Goal: Participate in discussion: Engage in conversation with other users on a specific topic

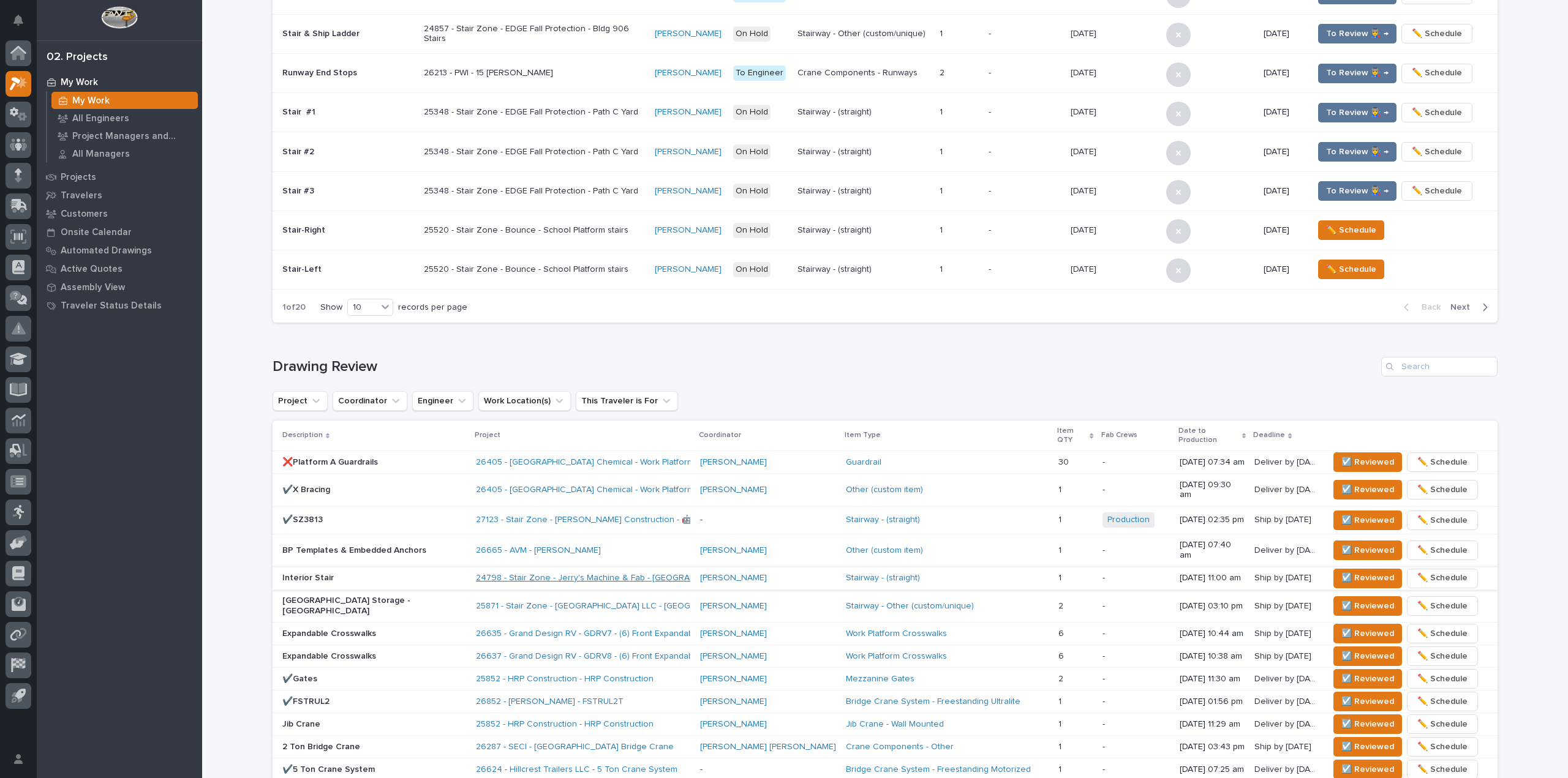
scroll to position [612, 0]
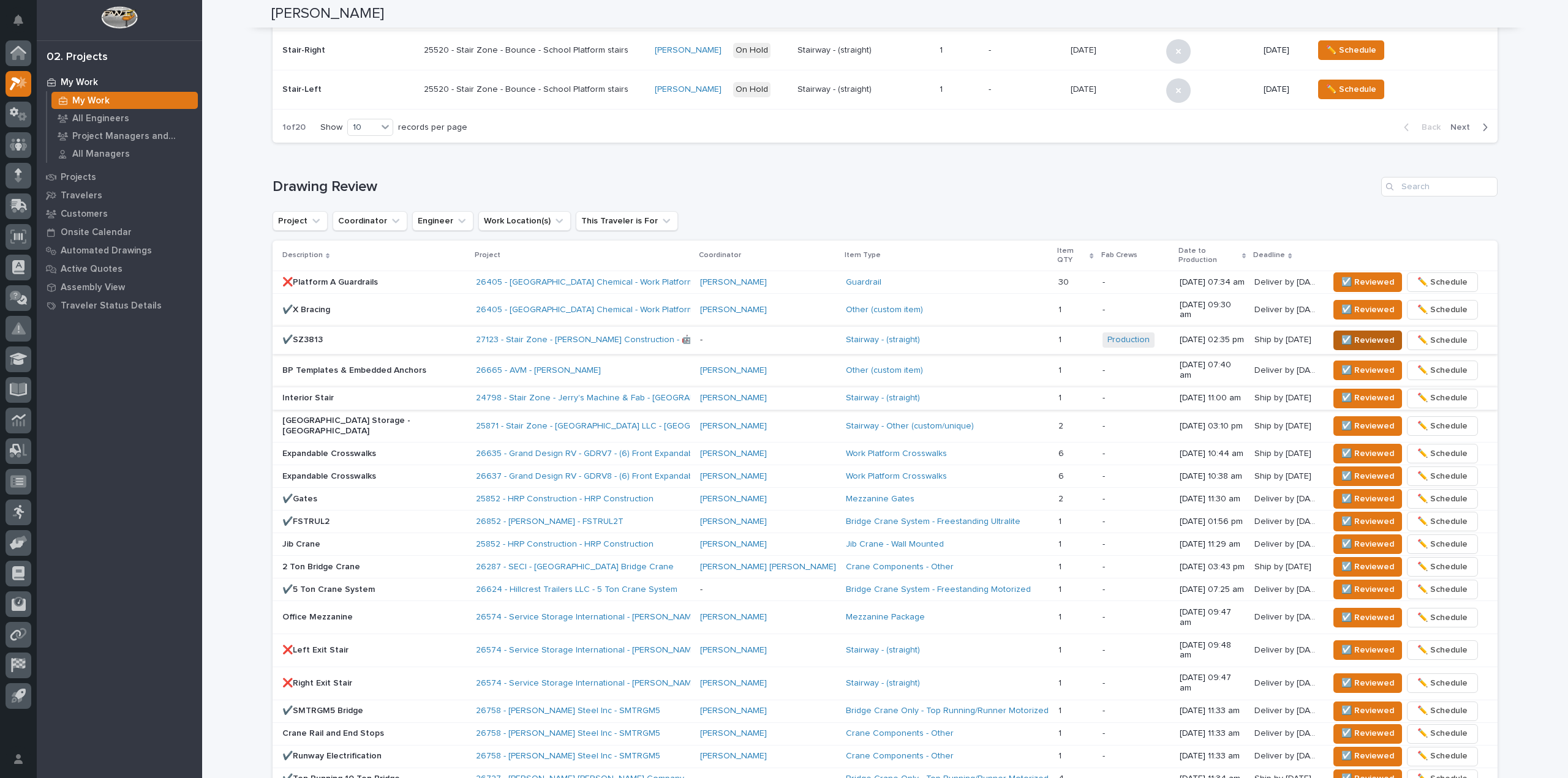
click at [1342, 333] on span "☑️ Reviewed" at bounding box center [1368, 340] width 53 height 14
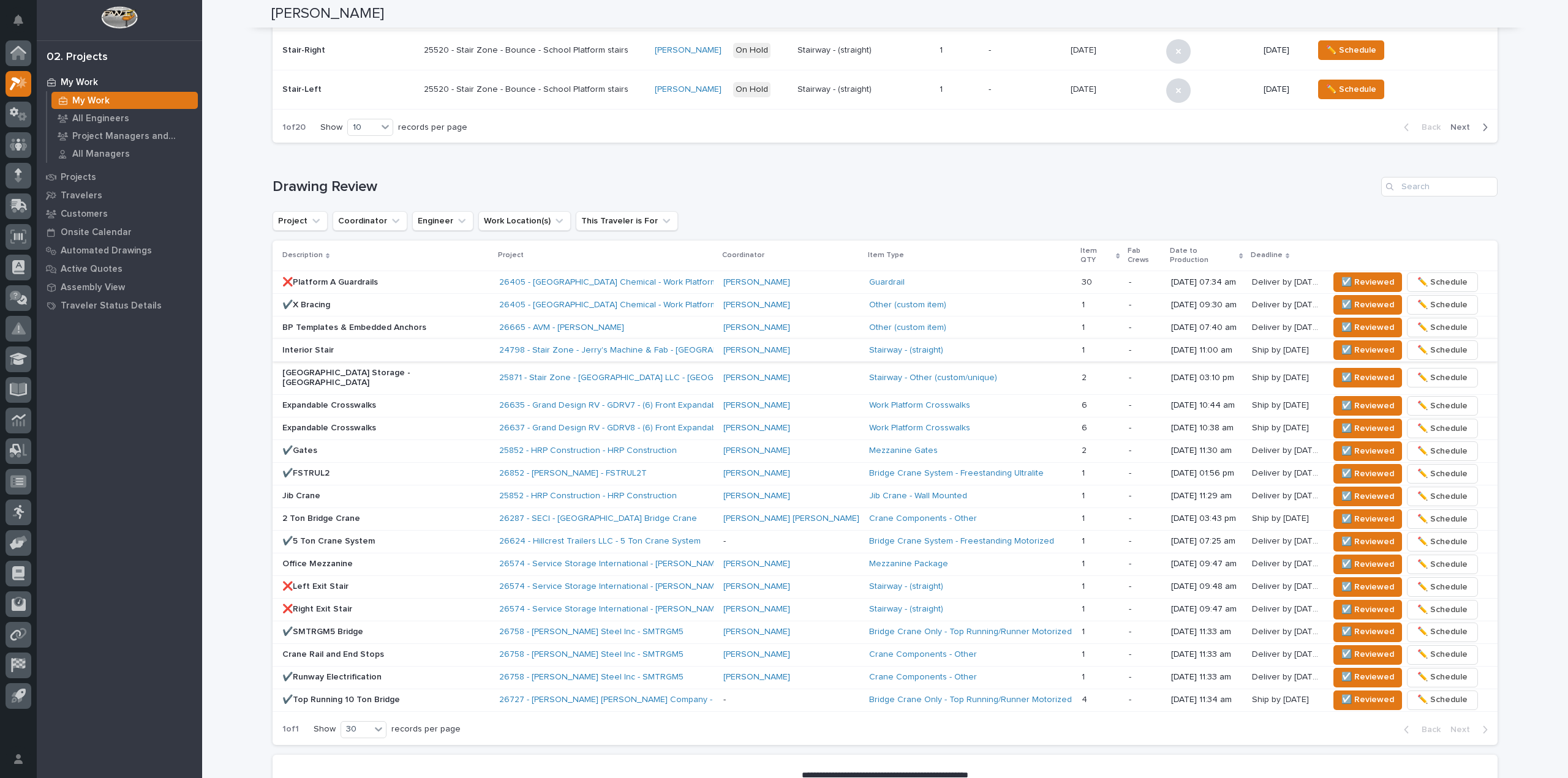
scroll to position [598, 0]
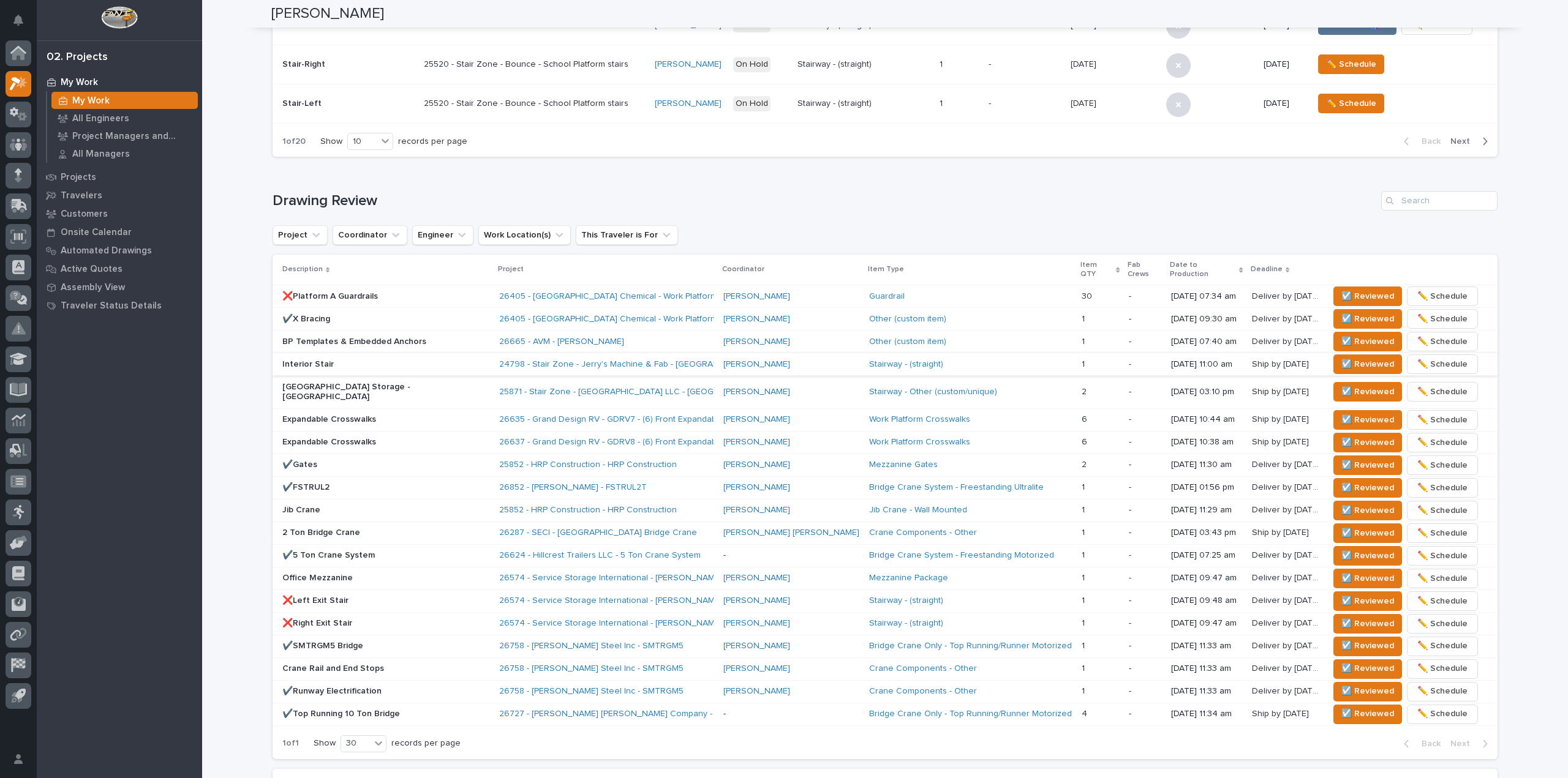
click at [655, 183] on div "Loading... Saving… Drawing Review Project Coordinator Engineer Work Location(s)…" at bounding box center [885, 468] width 1225 height 602
click at [1342, 336] on span "☑️ Reviewed" at bounding box center [1368, 342] width 53 height 14
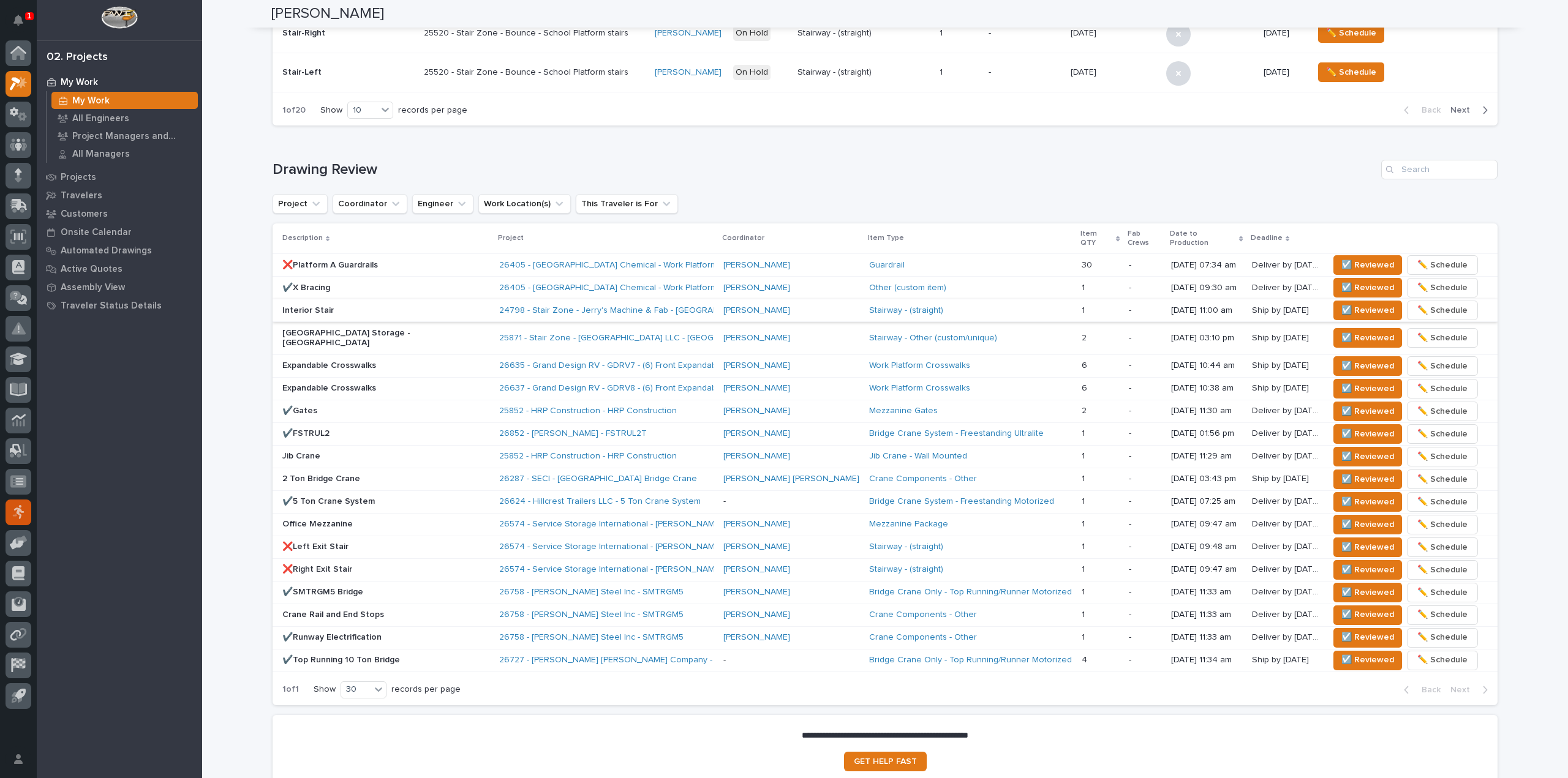
scroll to position [648, 0]
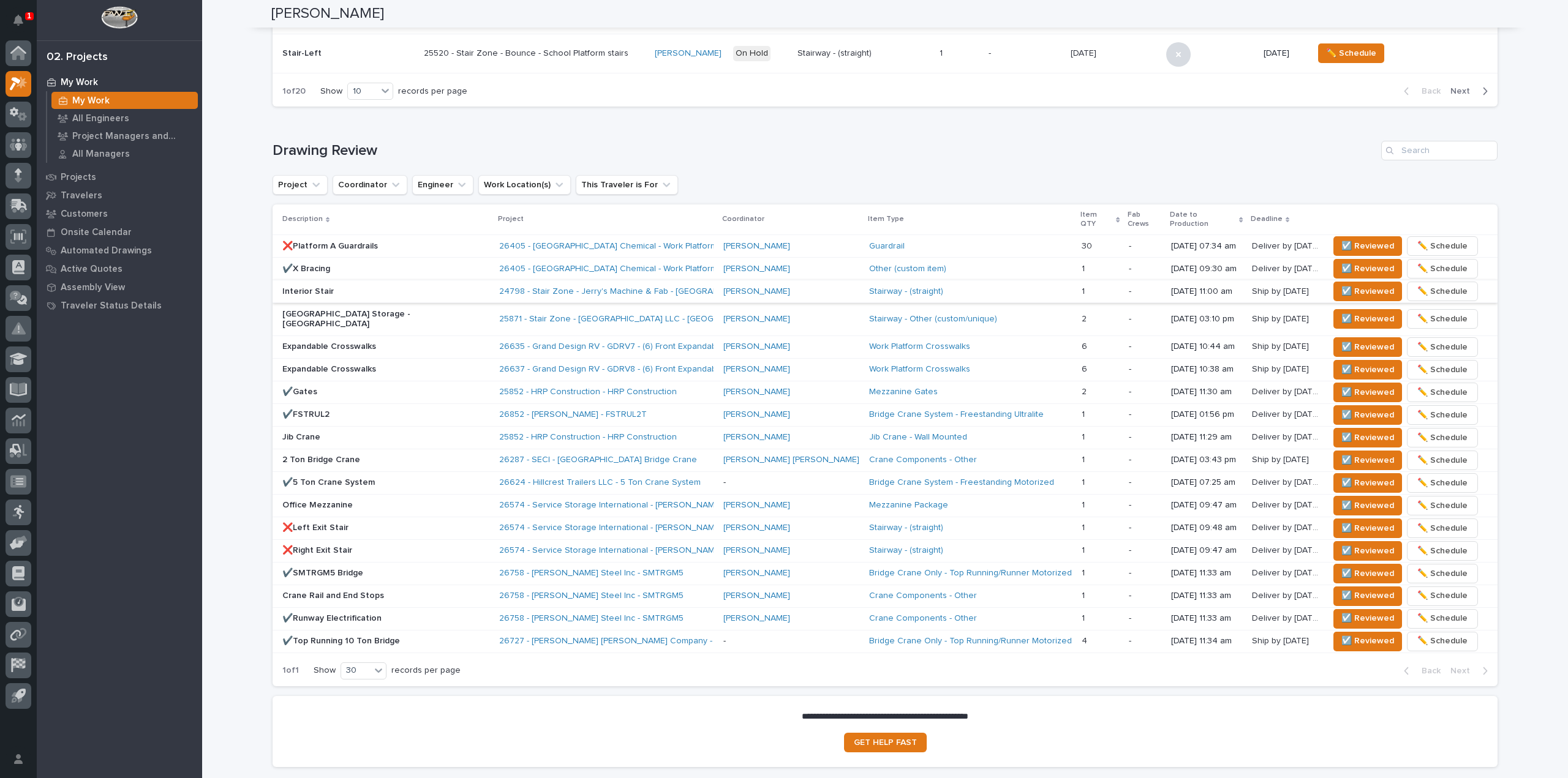
click at [257, 131] on div "**********" at bounding box center [885, 95] width 1366 height 1485
click at [992, 287] on div "Stairway - (straight)" at bounding box center [970, 292] width 203 height 10
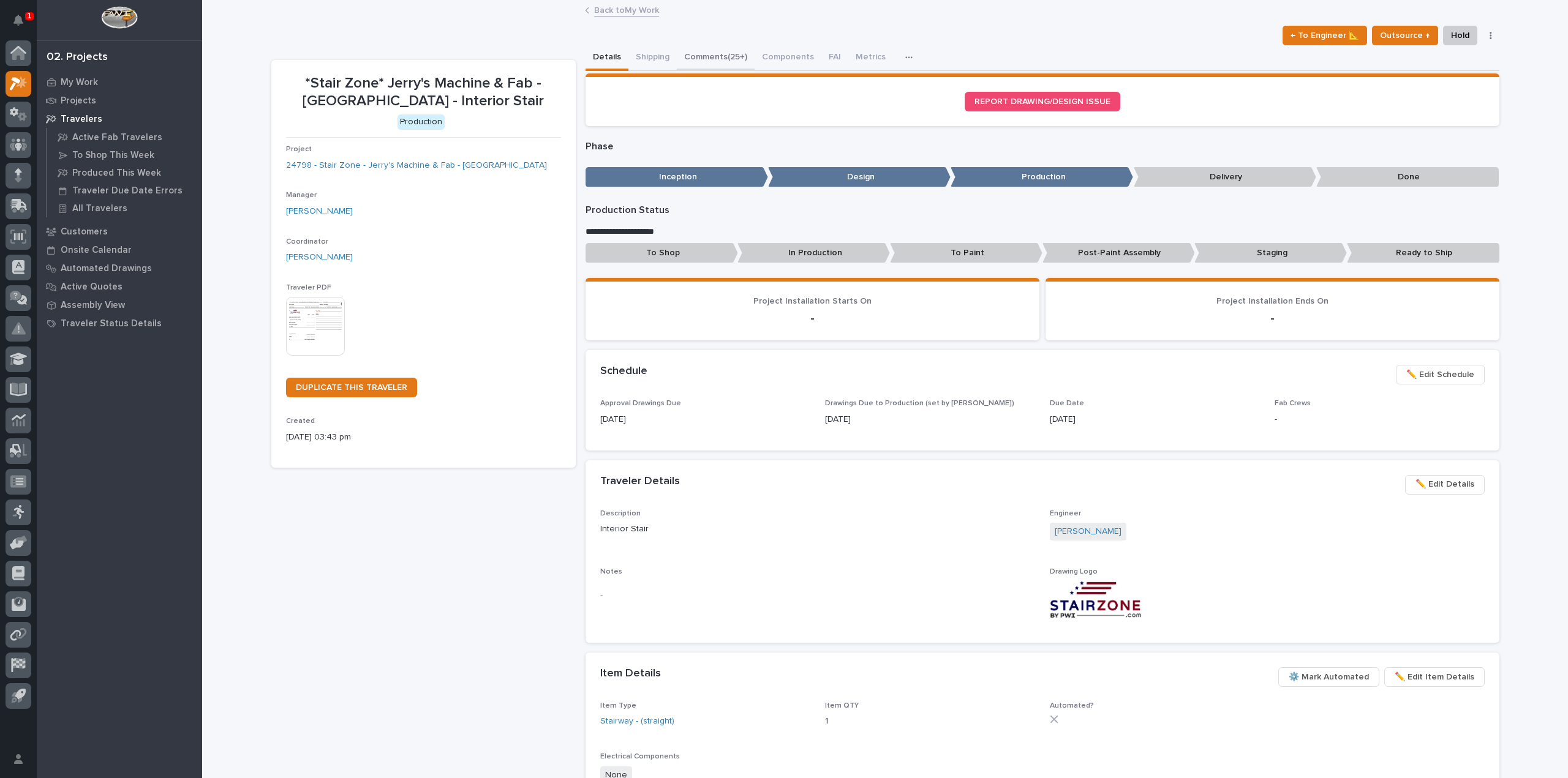
click at [710, 57] on button "Comments (25+)" at bounding box center [715, 58] width 78 height 26
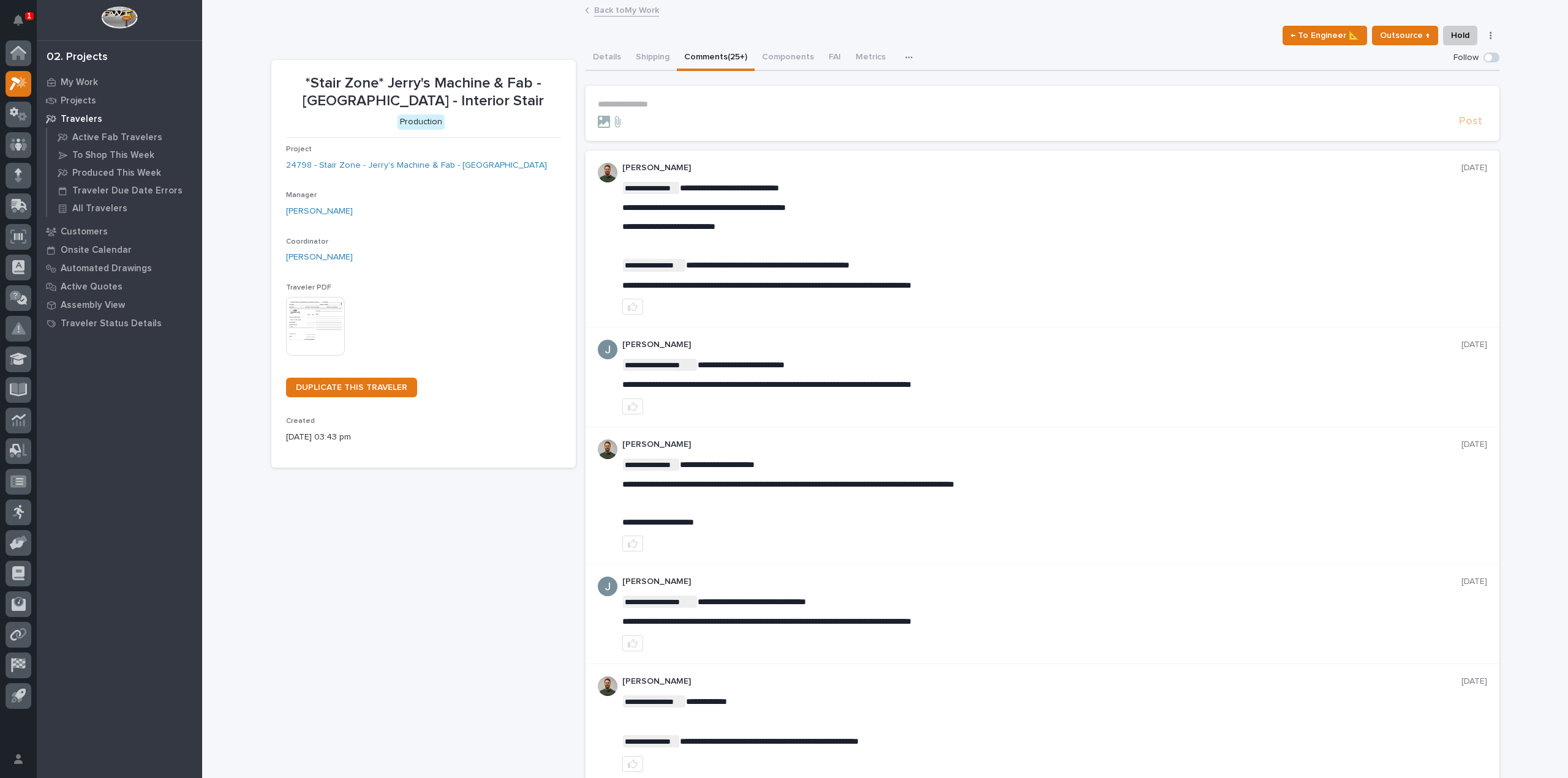
click at [669, 104] on p "**********" at bounding box center [1042, 104] width 889 height 10
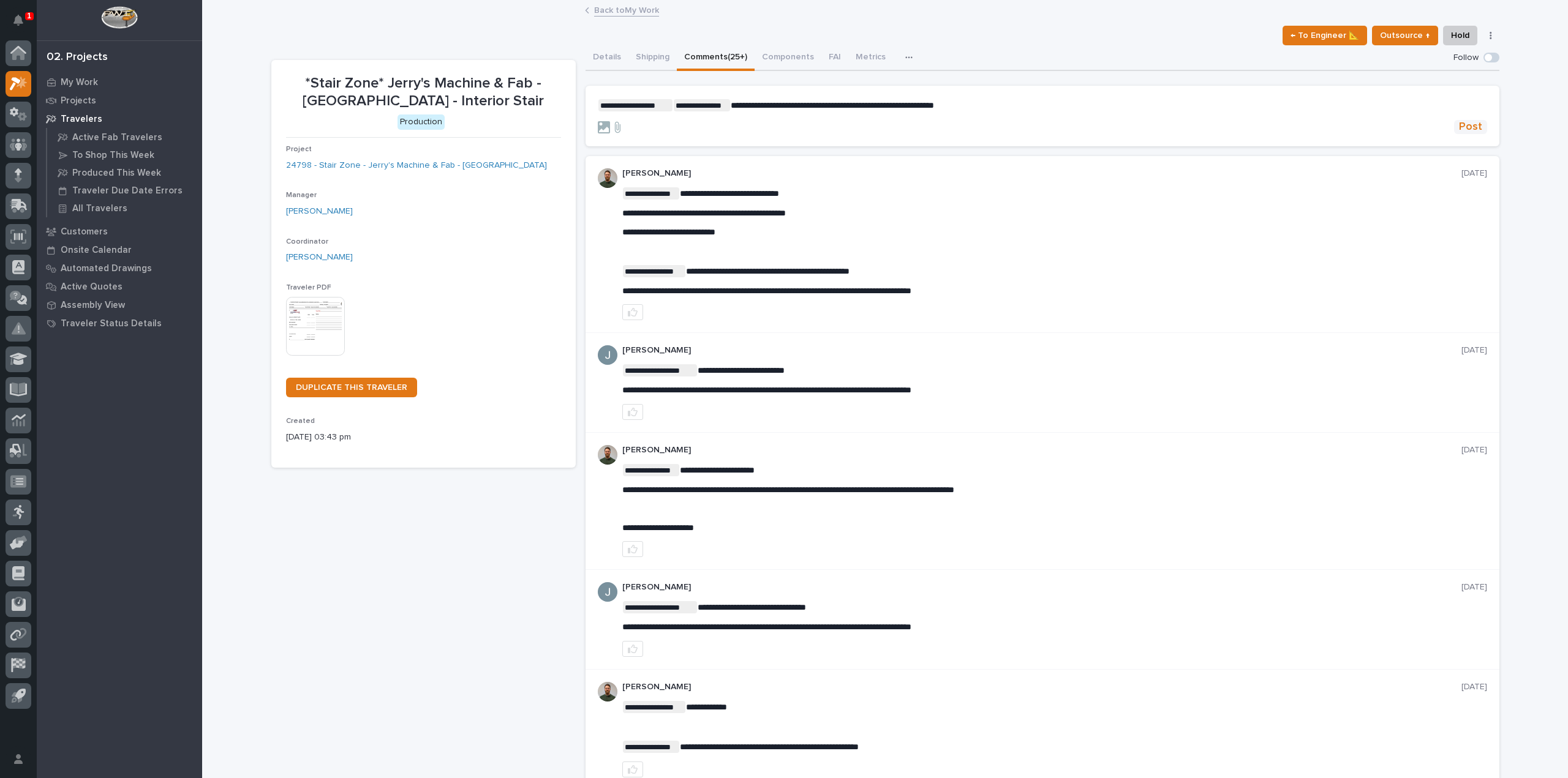
click at [1479, 126] on button "Post" at bounding box center [1471, 127] width 33 height 14
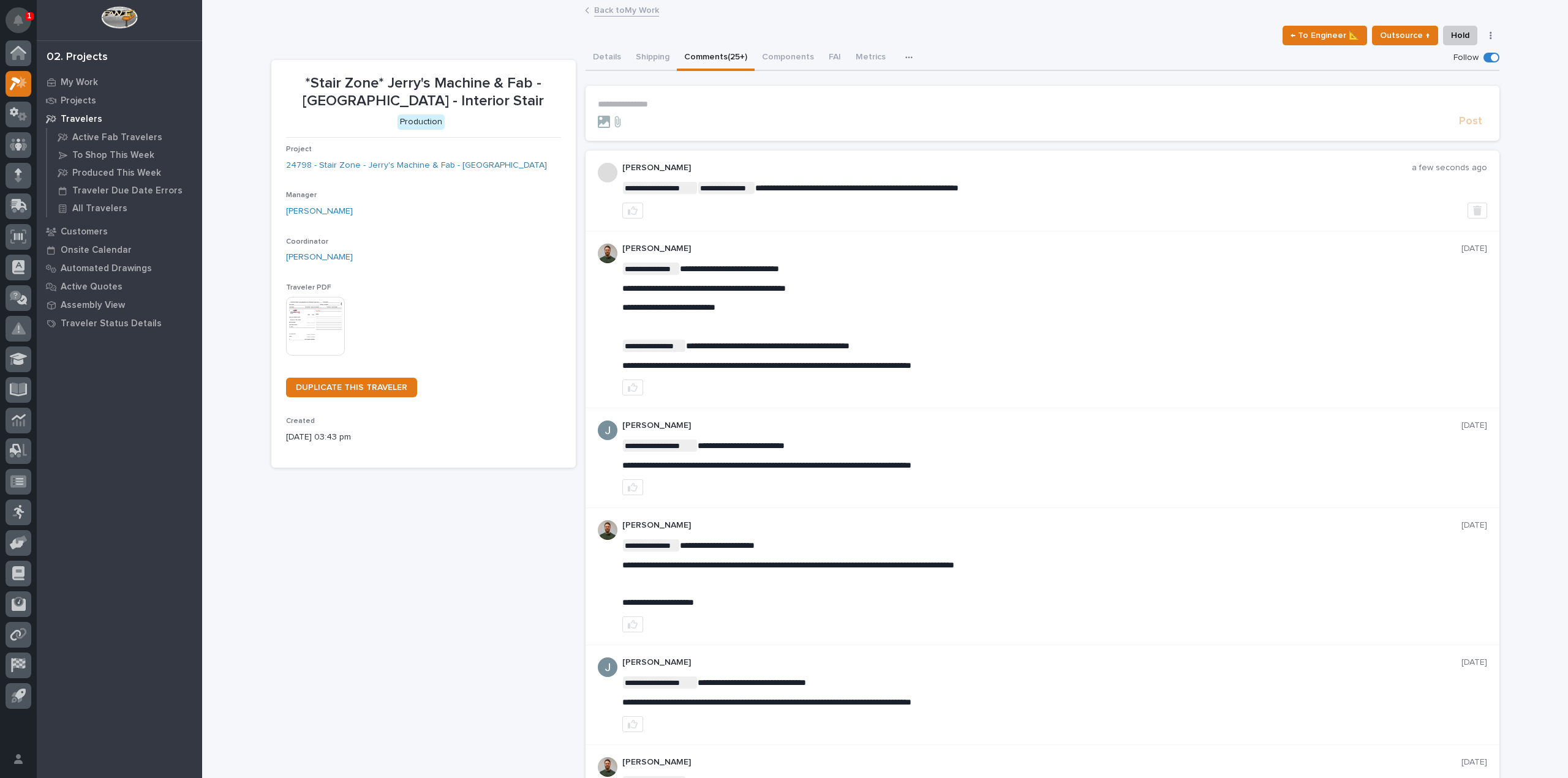
click at [23, 18] on icon "Notifications" at bounding box center [18, 20] width 10 height 11
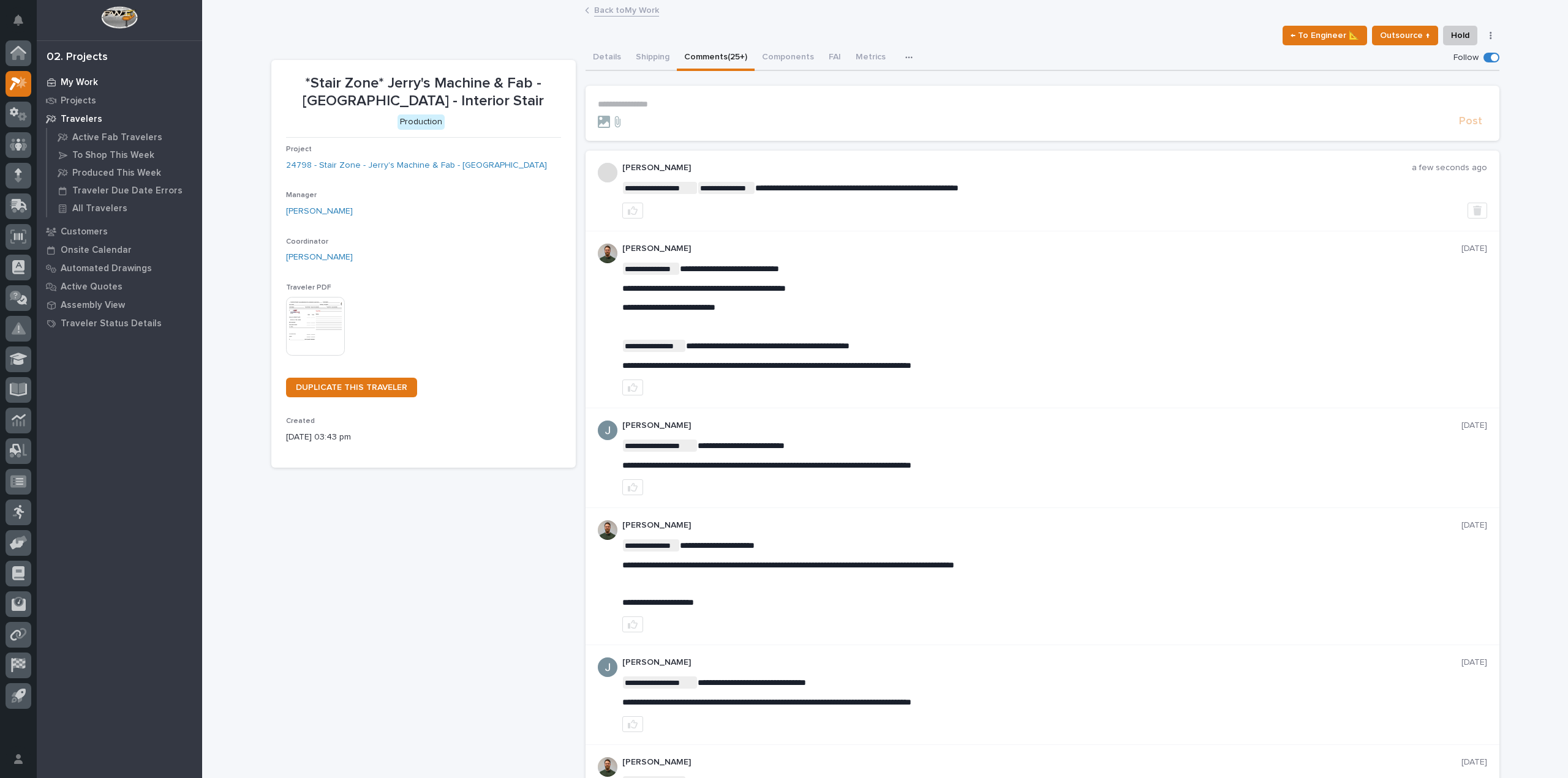
click at [71, 77] on p "My Work" at bounding box center [79, 83] width 37 height 11
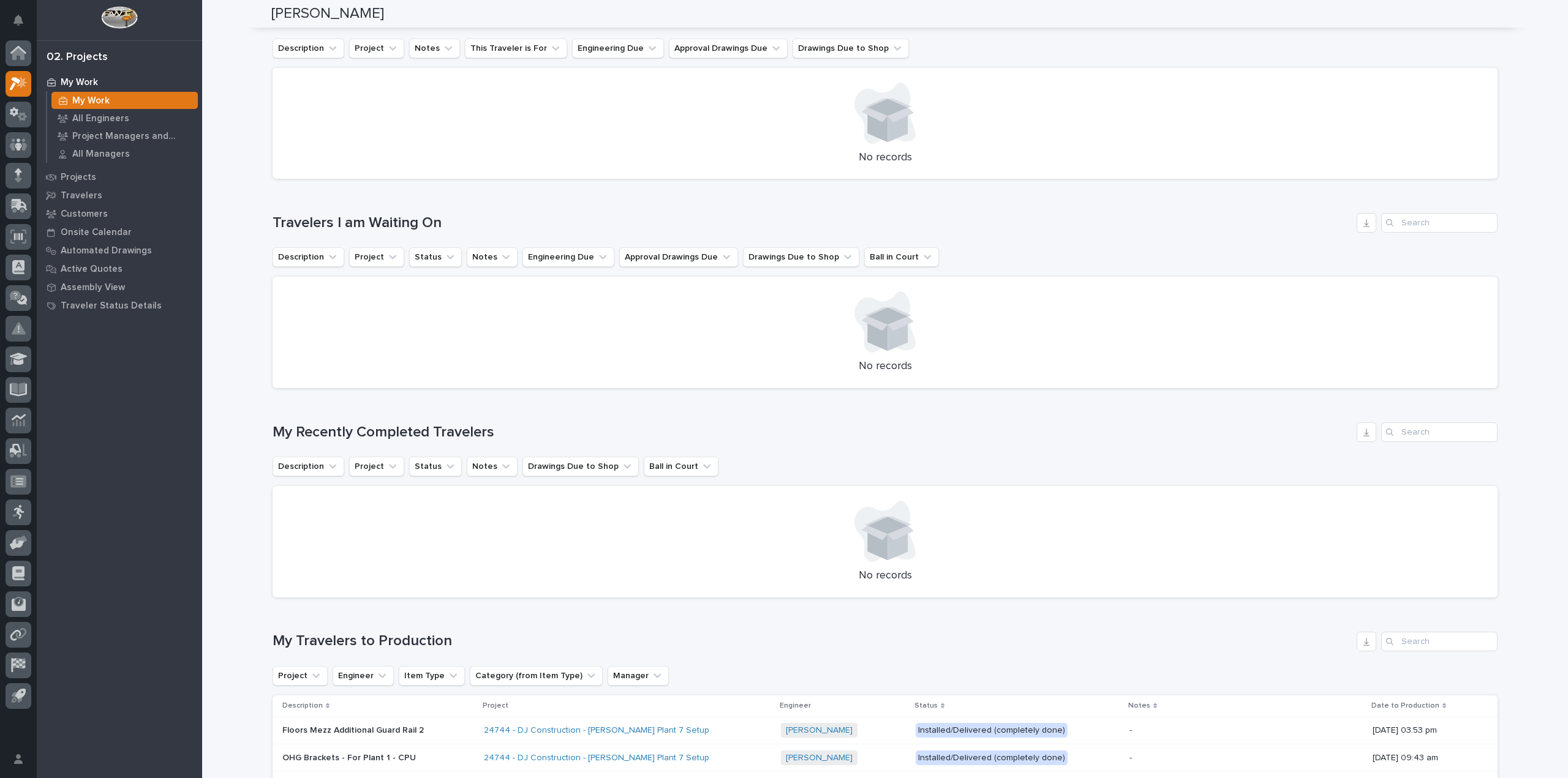
scroll to position [24, 0]
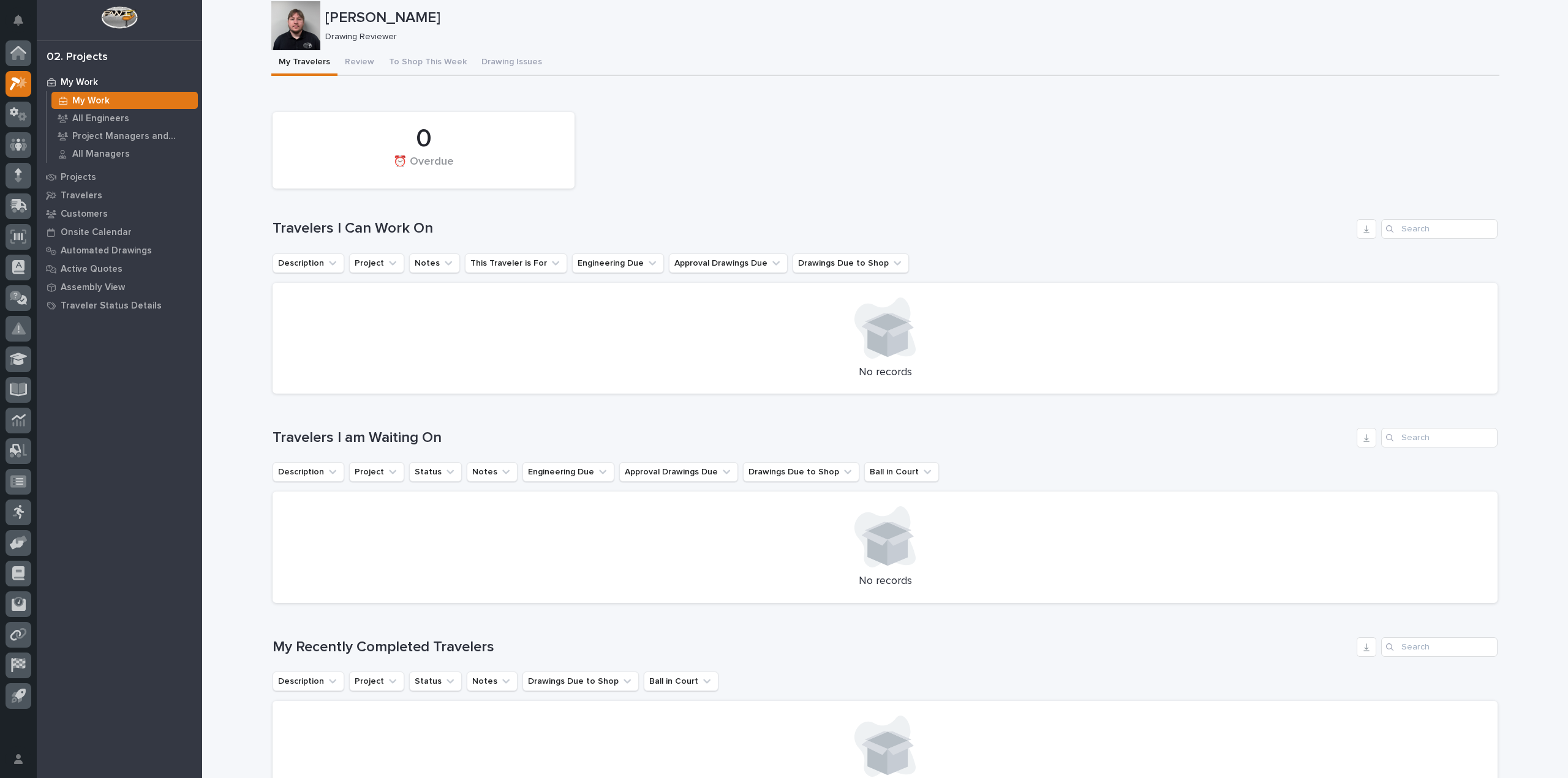
click at [359, 62] on div "[PERSON_NAME] [PERSON_NAME] Drawing Reviewer Sorry, there was an error saving y…" at bounding box center [885, 544] width 1228 height 1134
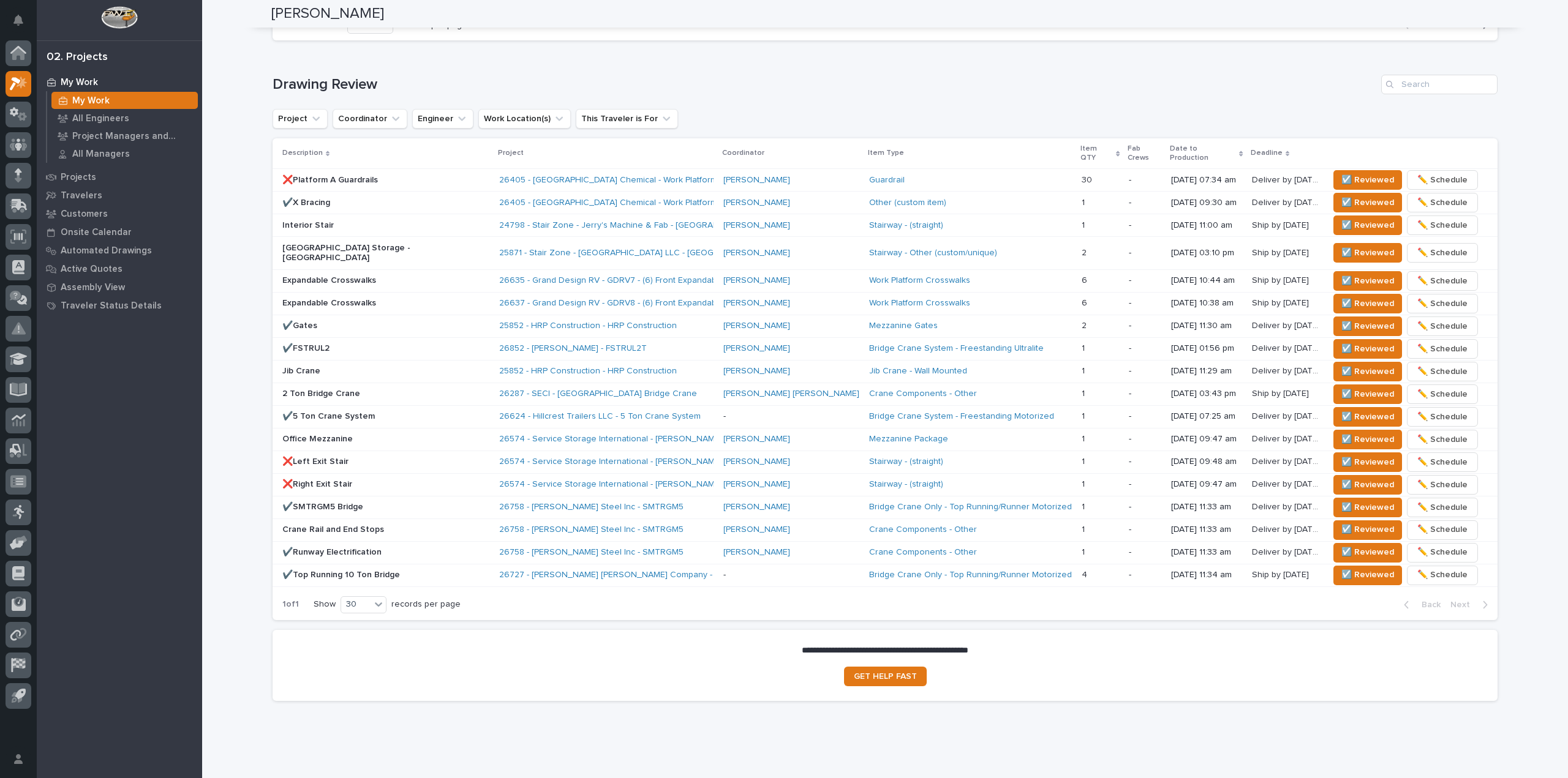
scroll to position [724, 0]
